Goal: Task Accomplishment & Management: Use online tool/utility

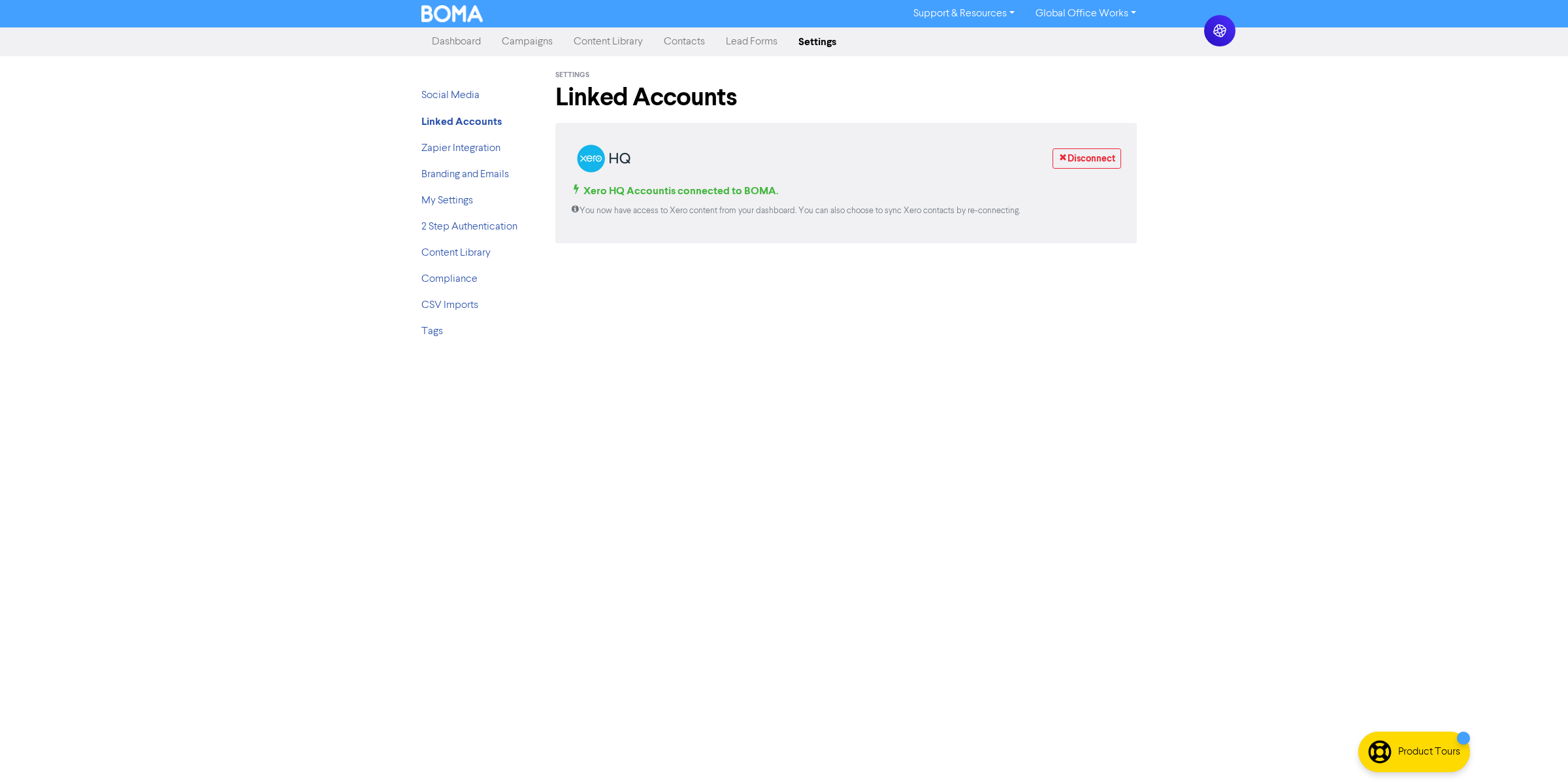
click at [520, 44] on link "Campaigns" at bounding box center [527, 42] width 71 height 26
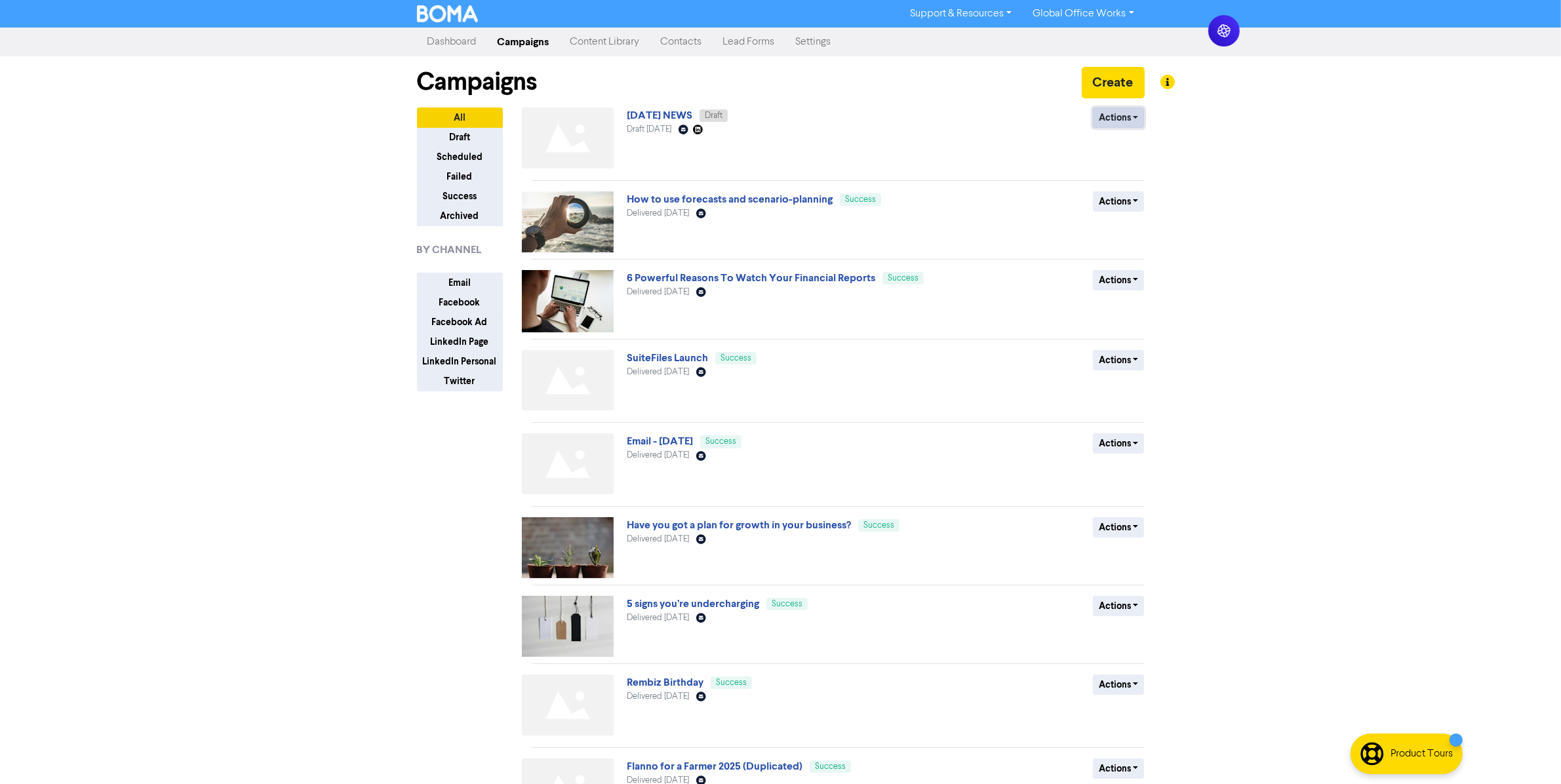
click at [1123, 116] on button "Actions" at bounding box center [1118, 118] width 52 height 21
click at [1128, 146] on button "Delete" at bounding box center [1145, 146] width 104 height 21
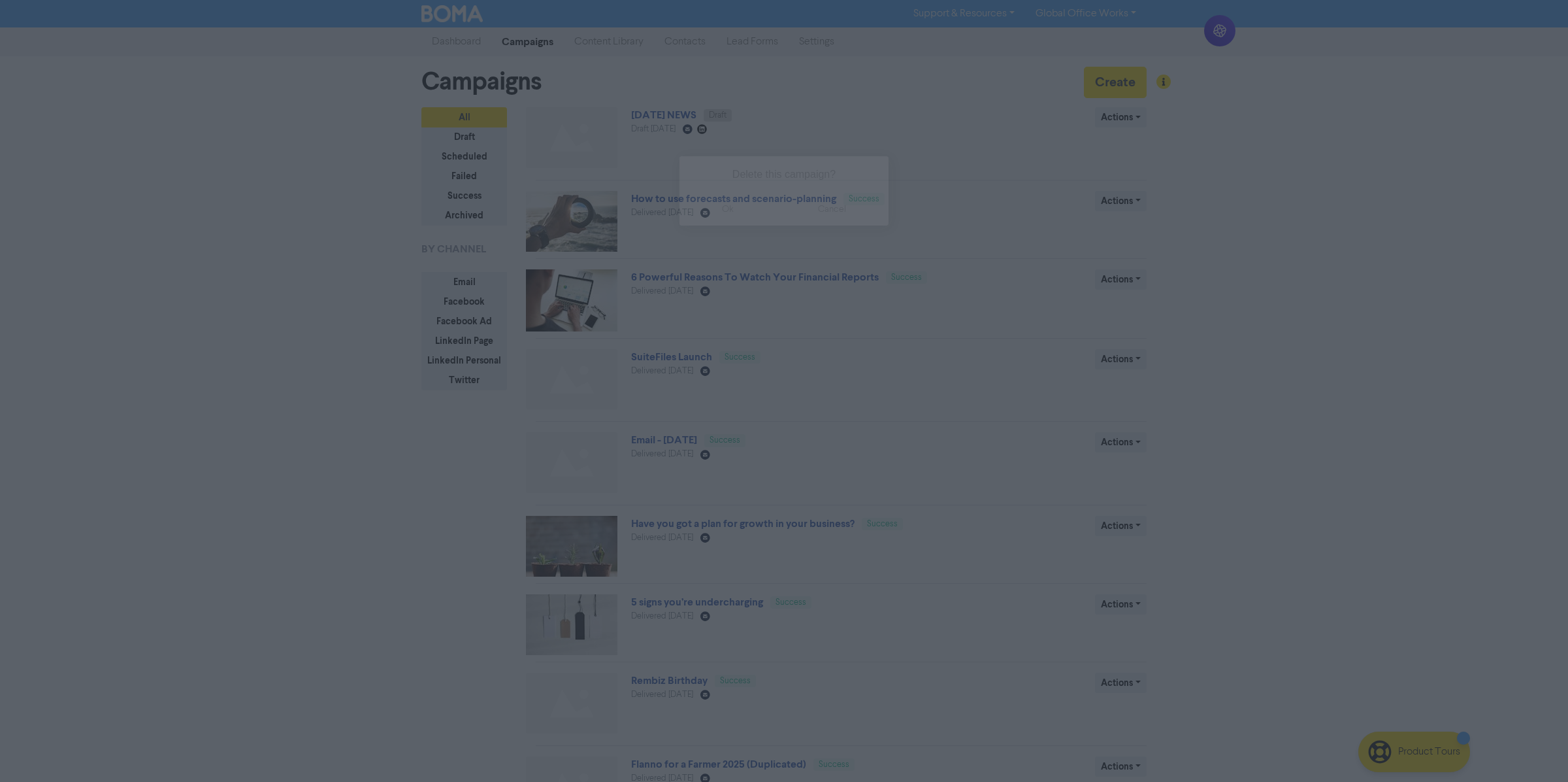
click at [737, 211] on button "ok" at bounding box center [727, 209] width 97 height 33
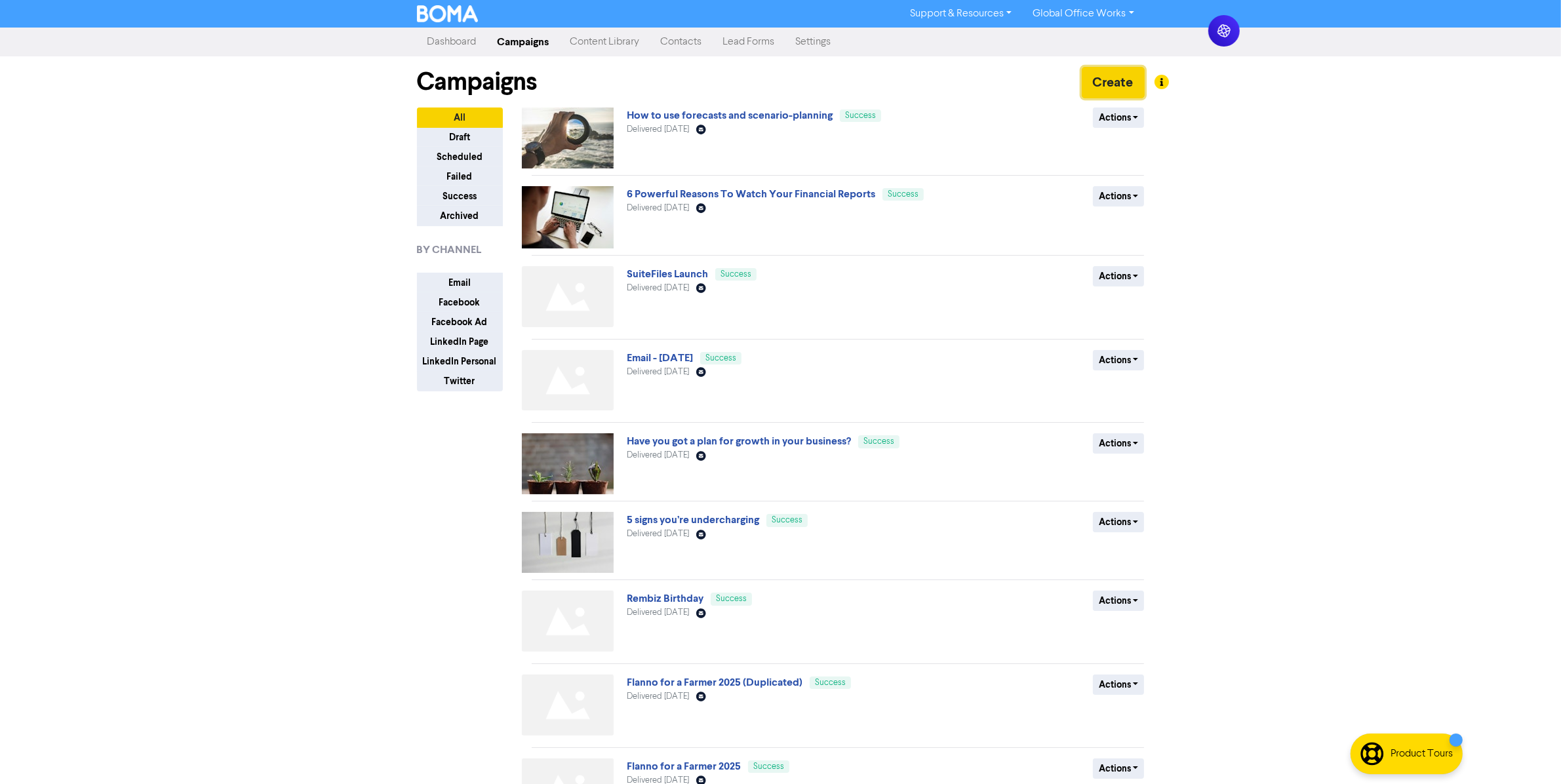
click at [1109, 89] on button "Create" at bounding box center [1112, 82] width 63 height 31
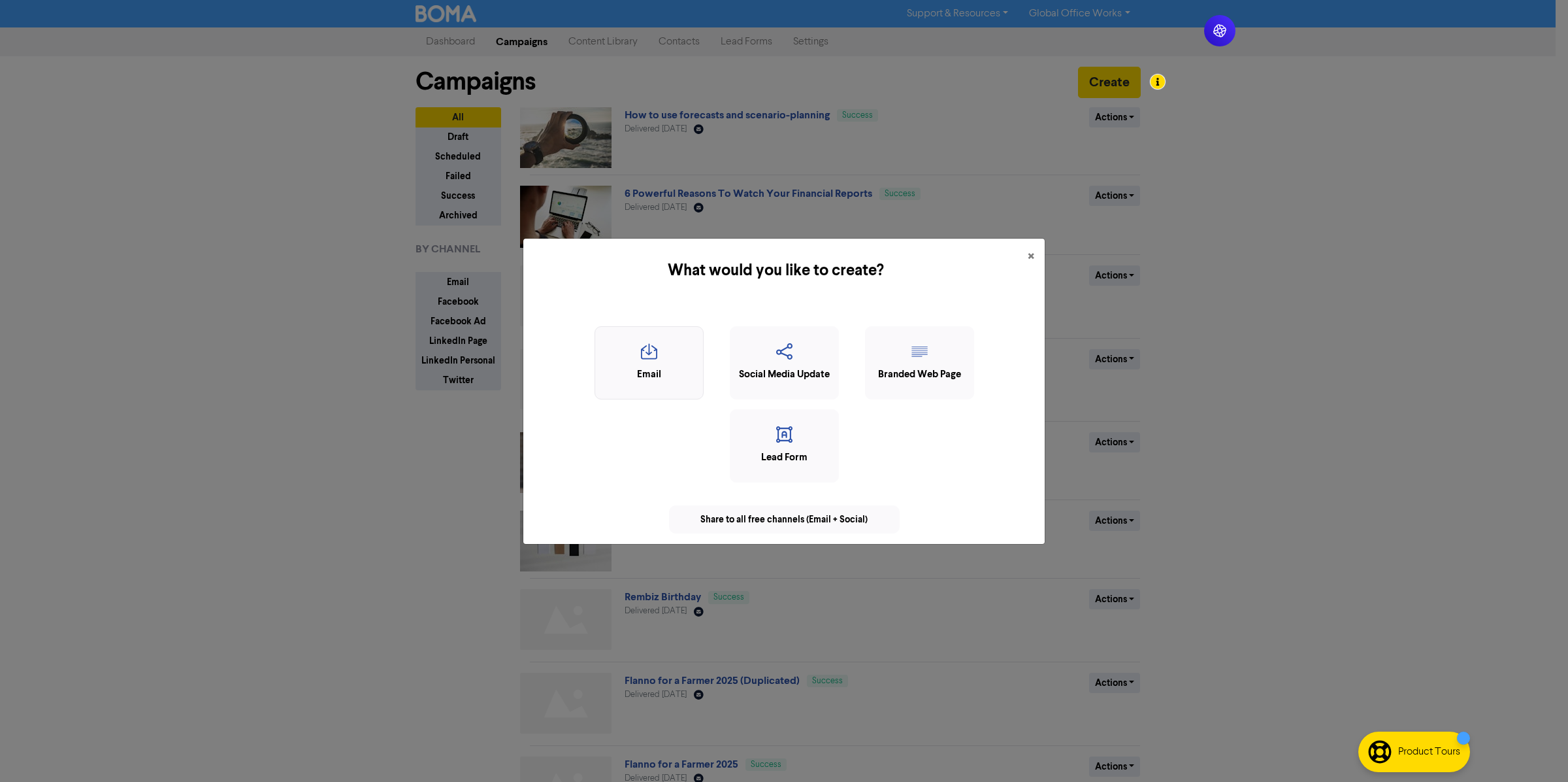
click at [660, 386] on div "Email" at bounding box center [649, 363] width 109 height 73
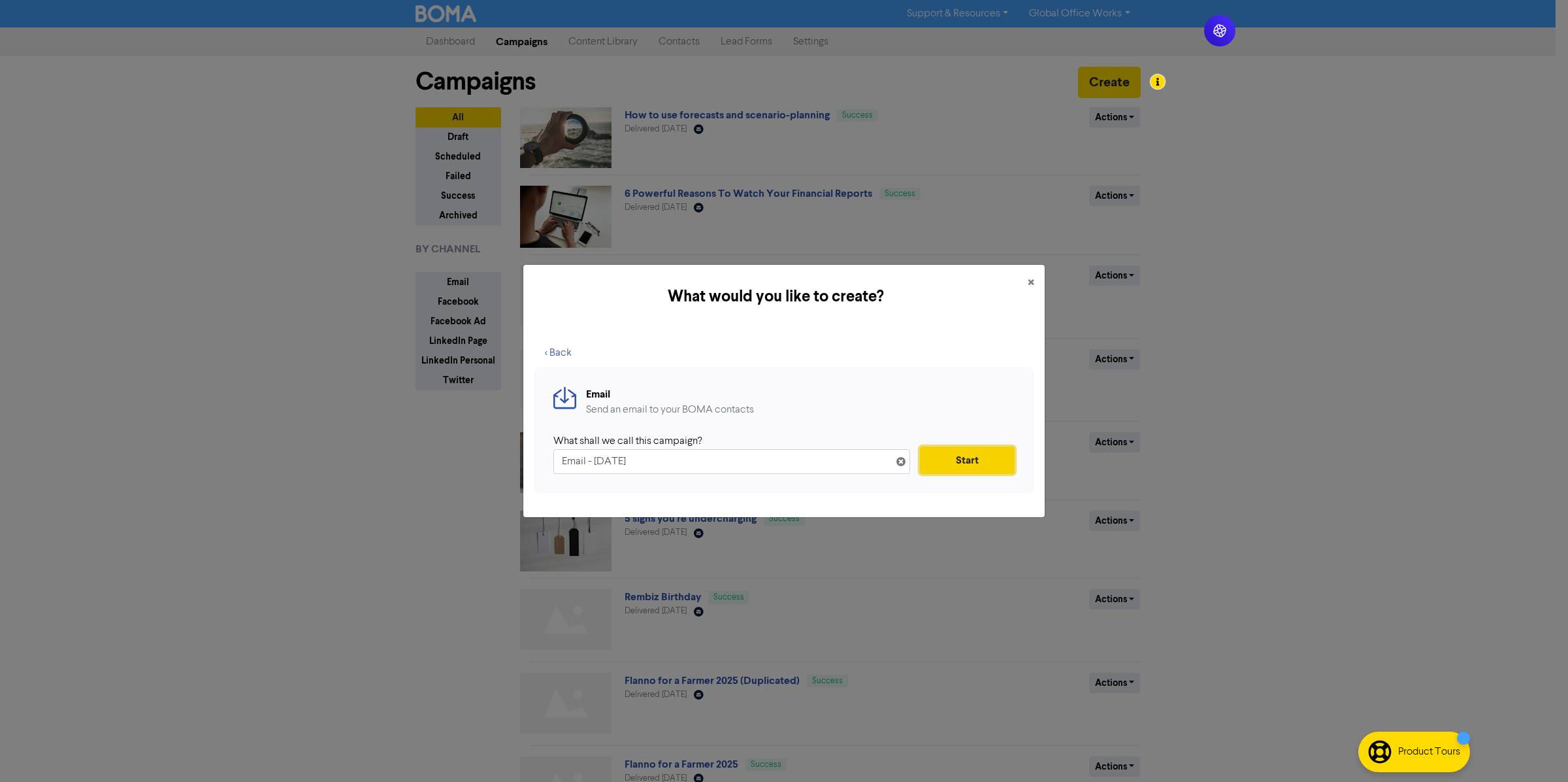
click at [931, 459] on button "Start" at bounding box center [967, 460] width 95 height 27
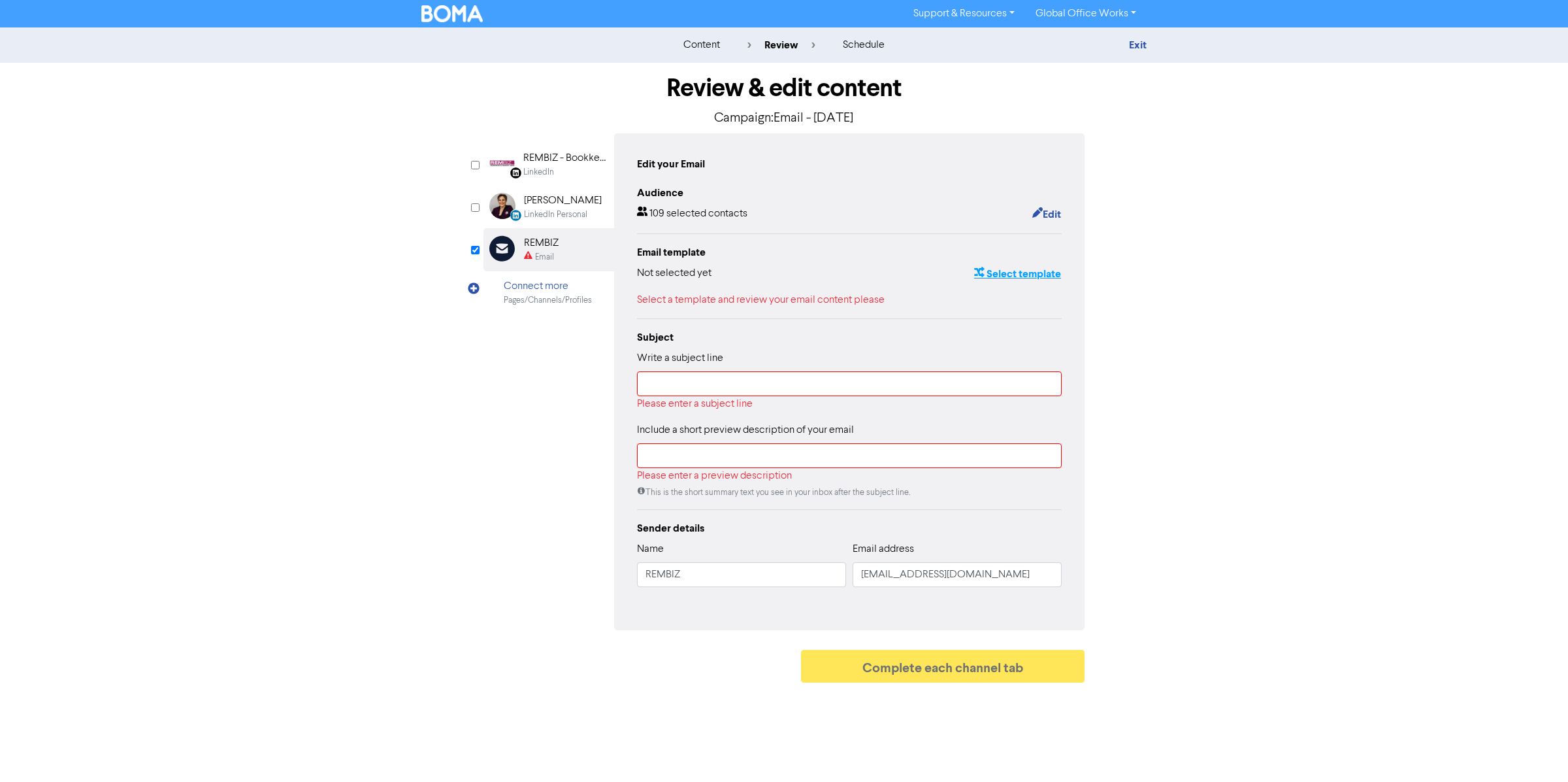
click at [1001, 270] on button "Select template" at bounding box center [1017, 274] width 88 height 17
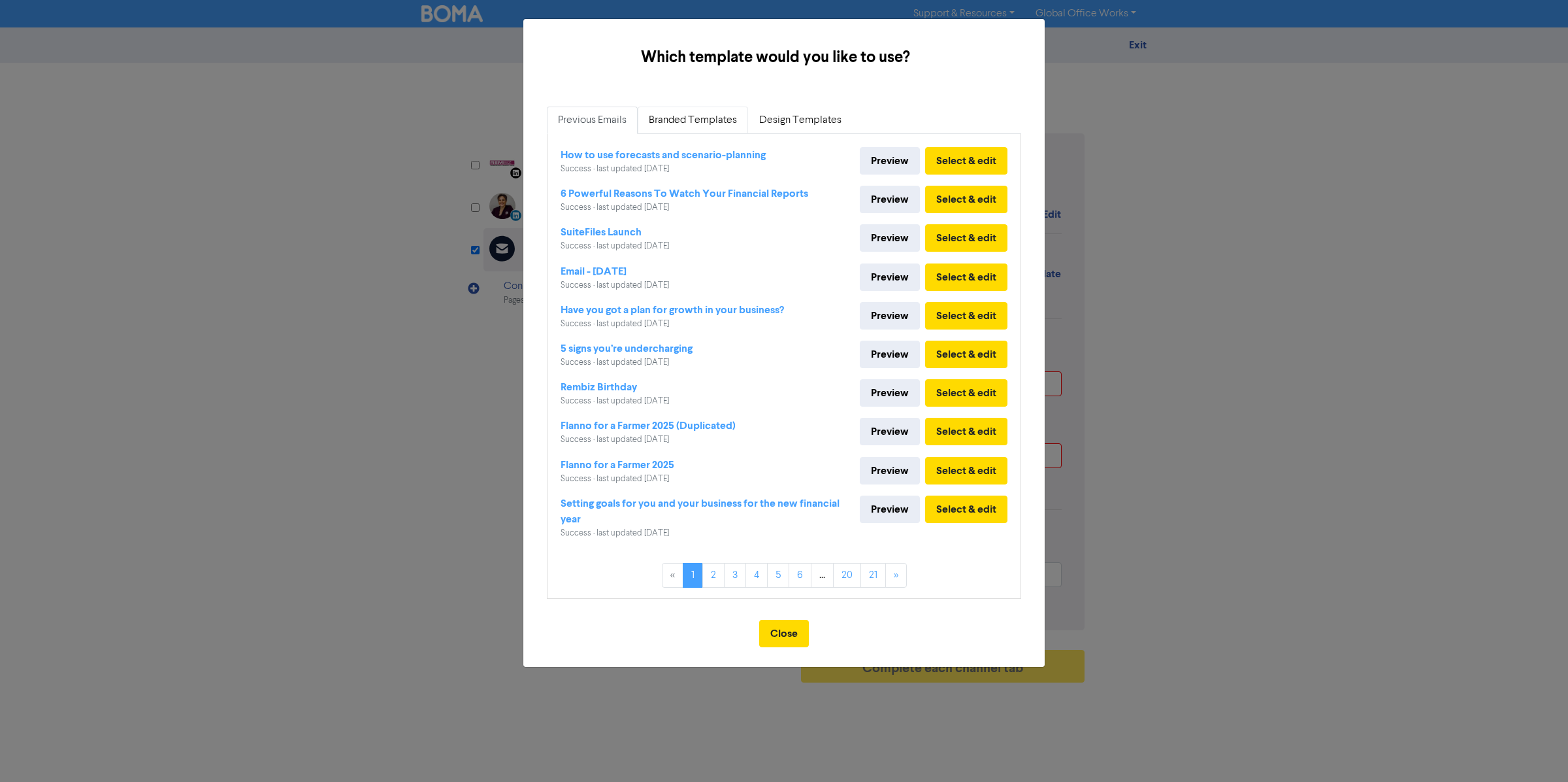
click at [703, 118] on link "Branded Templates" at bounding box center [693, 119] width 111 height 27
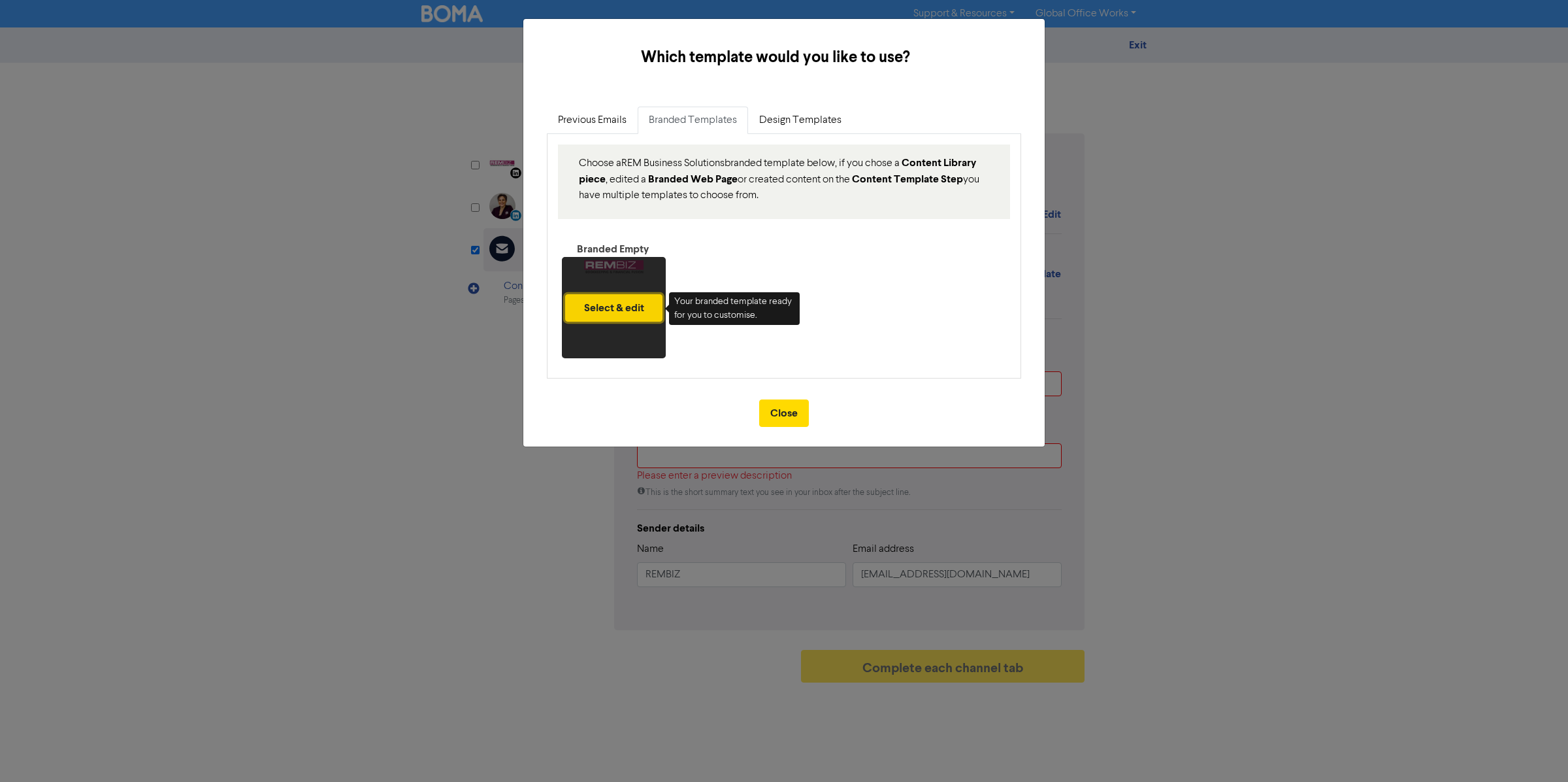
click at [612, 309] on button "Select & edit" at bounding box center [614, 307] width 98 height 27
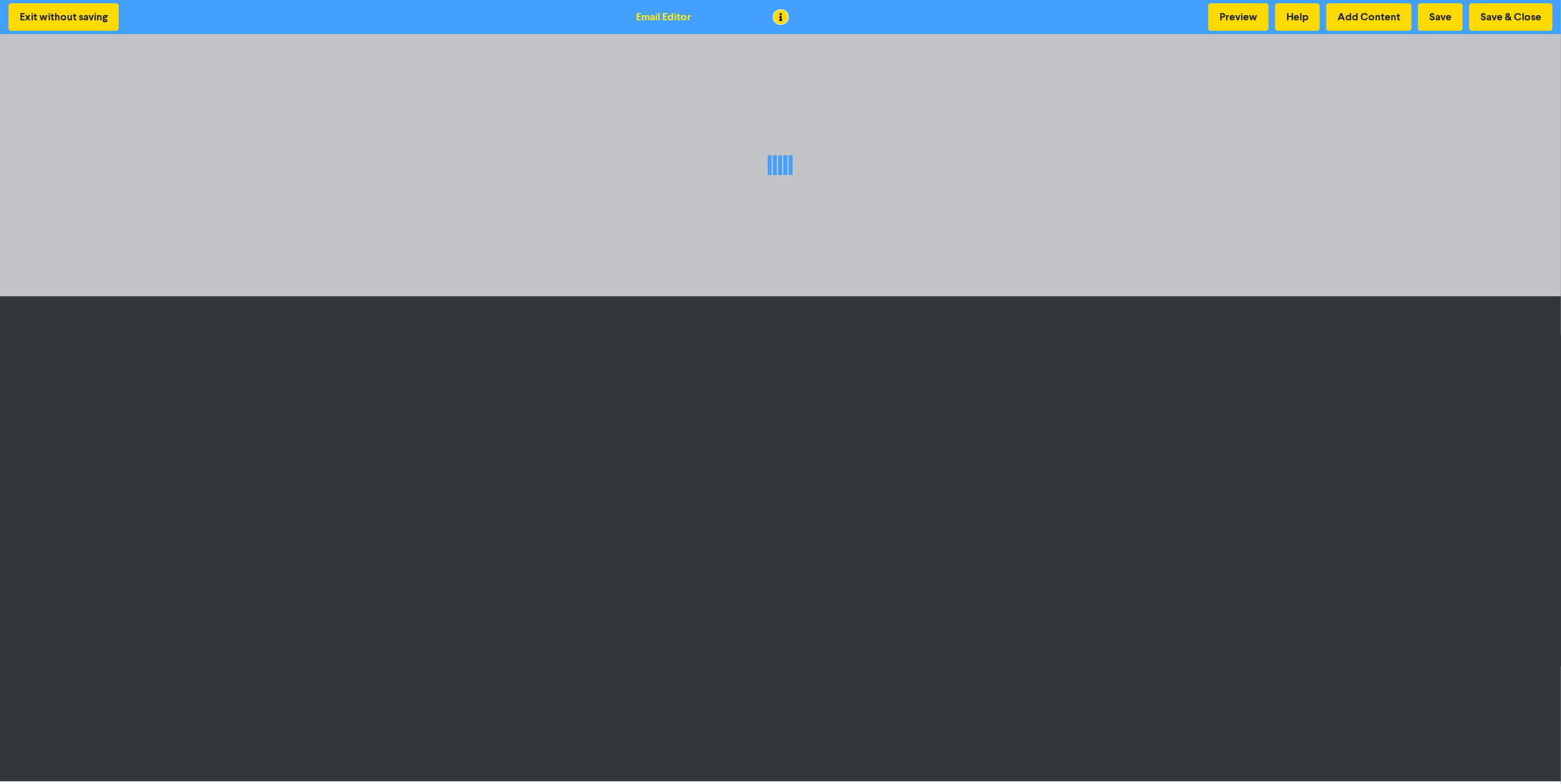
click at [1416, 55] on div at bounding box center [780, 165] width 1561 height 262
